Goal: Use online tool/utility

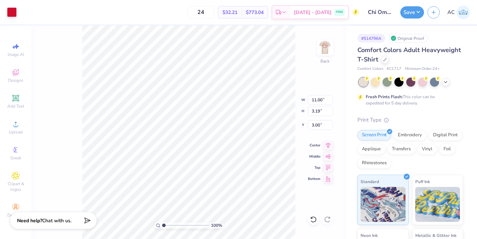
type input "4.28"
type input "1.24"
type input "4.95"
type input "4.49"
type input "4.61"
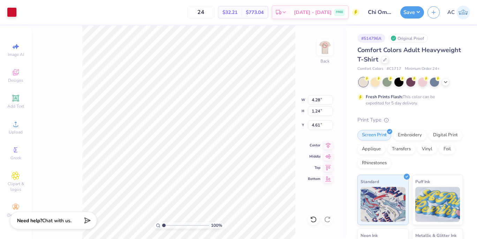
type input "4.38"
click at [323, 48] on img at bounding box center [325, 47] width 28 height 28
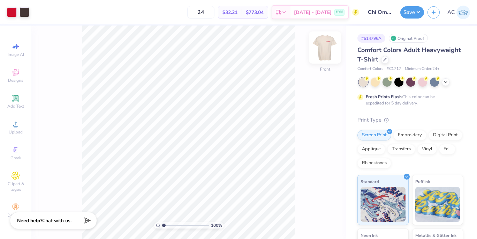
click at [325, 49] on img at bounding box center [325, 47] width 28 height 28
click at [419, 12] on button "Save" at bounding box center [413, 11] width 24 height 12
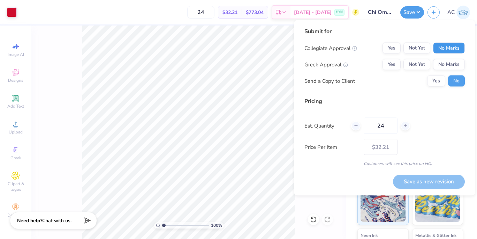
click at [457, 50] on button "No Marks" at bounding box center [449, 48] width 32 height 11
click at [393, 44] on button "Yes" at bounding box center [392, 48] width 18 height 11
click at [393, 61] on button "Yes" at bounding box center [392, 64] width 18 height 11
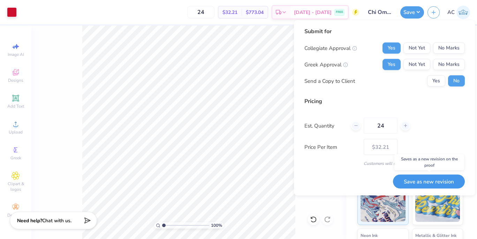
click at [417, 178] on button "Save as new revision" at bounding box center [429, 181] width 72 height 14
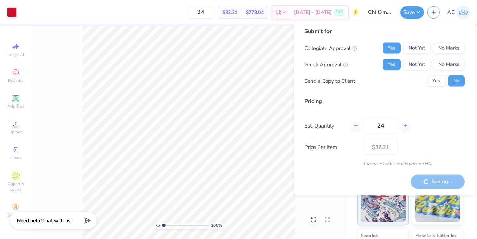
type input "– –"
